Goal: Navigation & Orientation: Find specific page/section

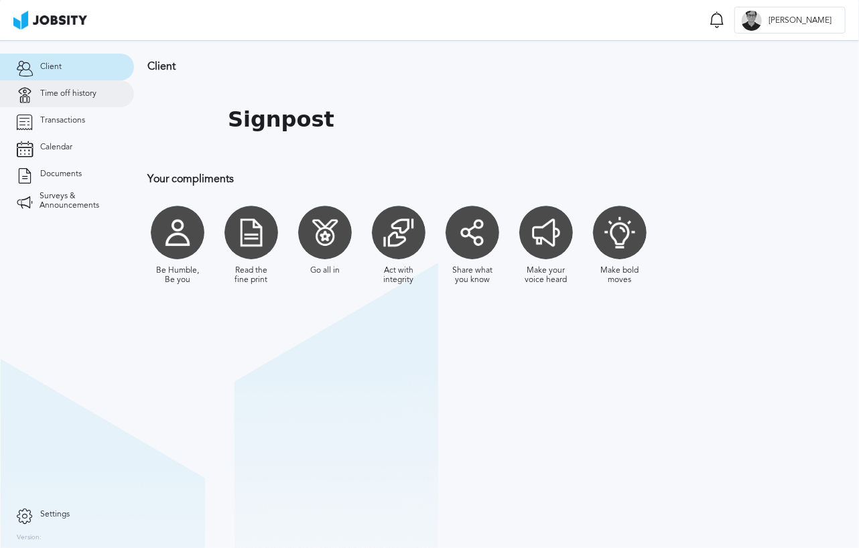
drag, startPoint x: 0, startPoint y: 0, endPoint x: 72, endPoint y: 99, distance: 122.8
click at [78, 93] on span "Time off history" at bounding box center [68, 93] width 56 height 9
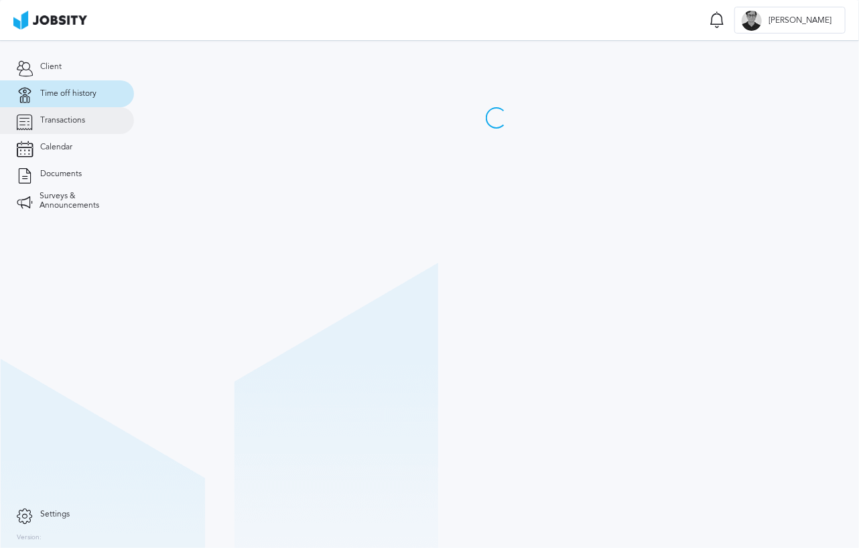
click at [71, 117] on span "Transactions" at bounding box center [62, 120] width 45 height 9
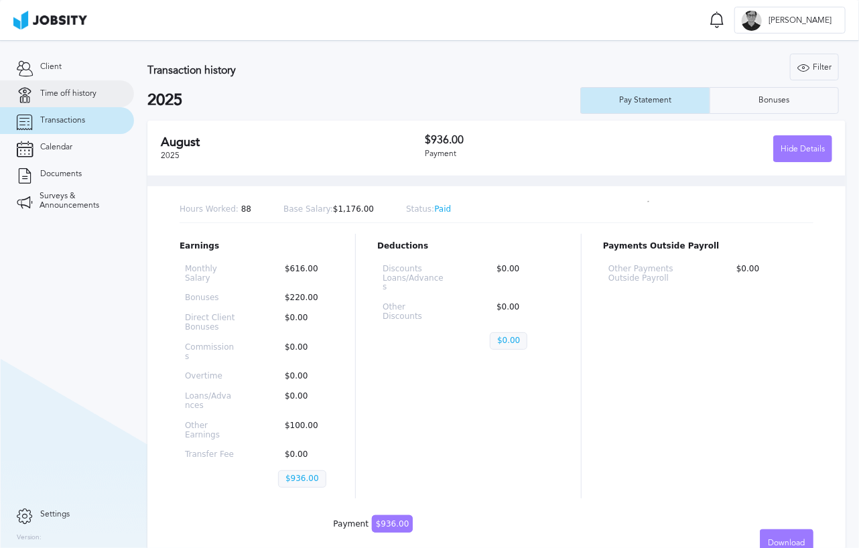
click at [82, 100] on link "Time off history" at bounding box center [67, 93] width 134 height 27
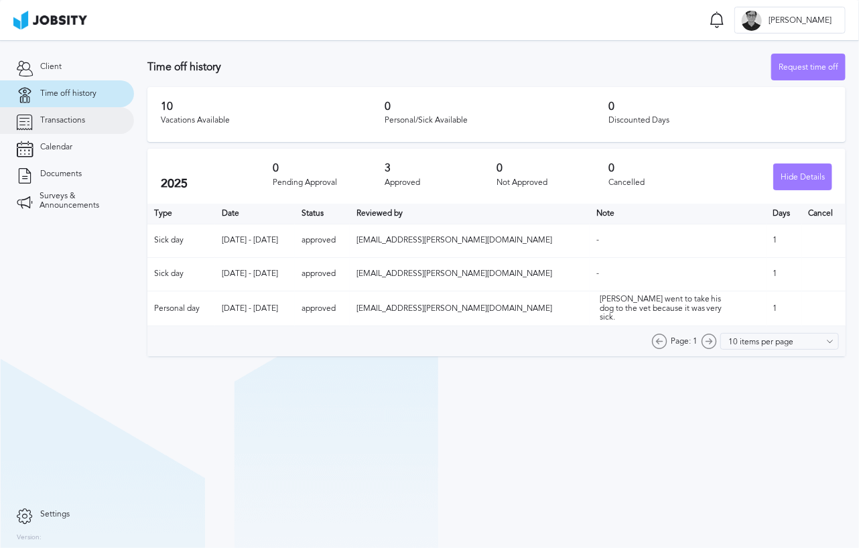
click at [78, 116] on span "Transactions" at bounding box center [62, 120] width 45 height 9
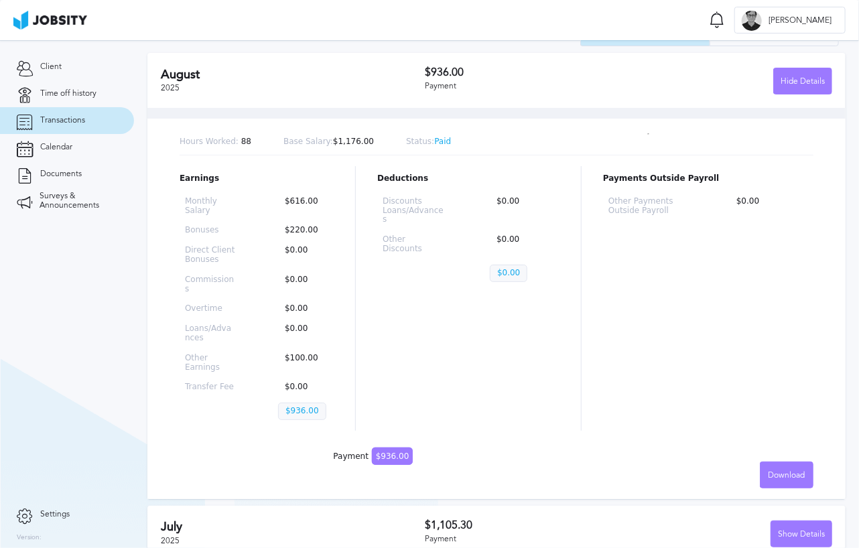
scroll to position [67, 0]
click at [59, 72] on link "Client" at bounding box center [67, 67] width 134 height 27
